Goal: Find specific page/section

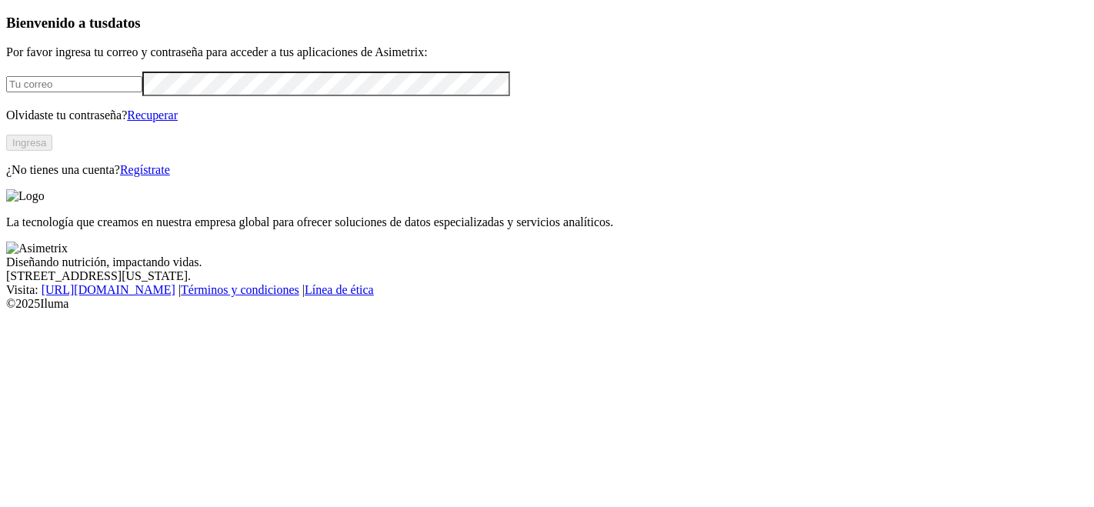
type input "[PERSON_NAME][EMAIL_ADDRESS][PERSON_NAME][PERSON_NAME][DOMAIN_NAME]"
click at [52, 151] on button "Ingresa" at bounding box center [29, 143] width 46 height 16
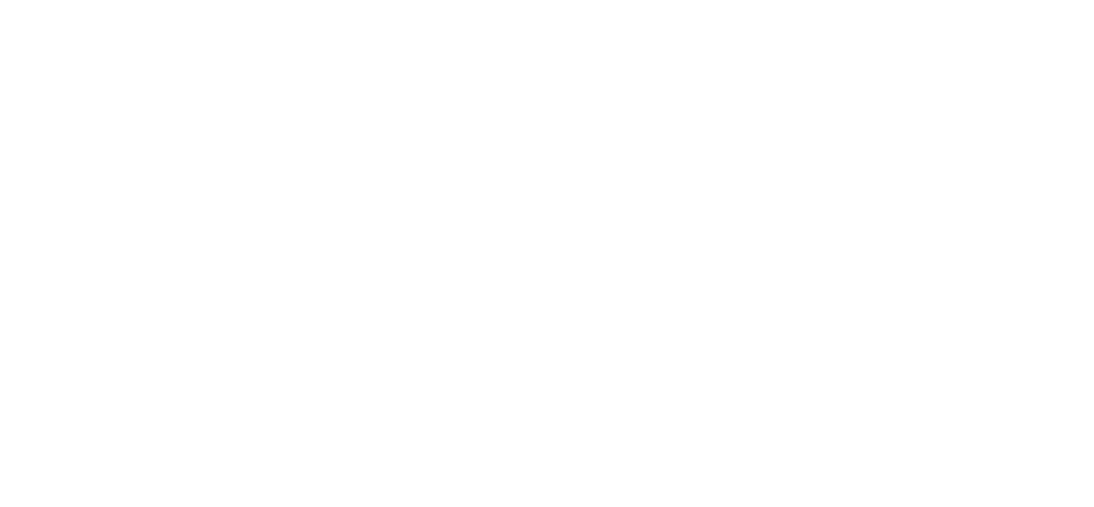
click at [917, 25] on div at bounding box center [553, 253] width 1094 height 507
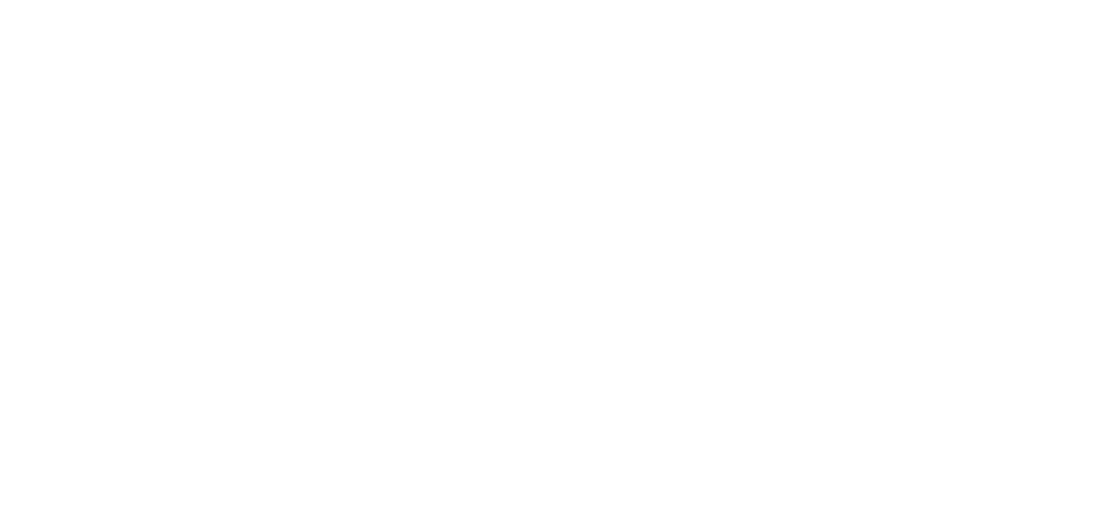
scroll to position [262, 0]
